Goal: Transaction & Acquisition: Purchase product/service

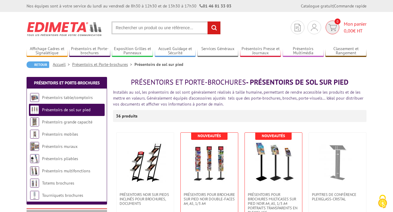
click at [350, 25] on span "Mon panier 0,00 € HT" at bounding box center [355, 28] width 23 height 14
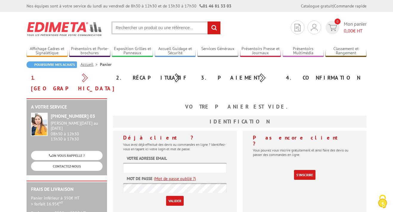
click at [173, 163] on input "text" at bounding box center [174, 168] width 103 height 10
click at [154, 163] on input "emmanuel@lanversin.com" at bounding box center [174, 168] width 103 height 10
type input "emmlan0405@gmail.com"
click at [68, 25] on img at bounding box center [65, 29] width 76 height 22
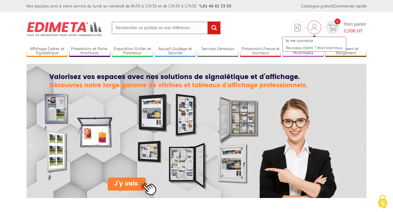
click at [312, 28] on img at bounding box center [314, 27] width 7 height 7
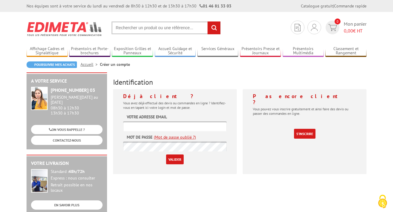
click at [169, 128] on input "text" at bounding box center [174, 126] width 103 height 10
type input "emmlan0405@gmail.com"
click at [183, 137] on link "(Mot de passe oublié ?)" at bounding box center [175, 137] width 42 height 6
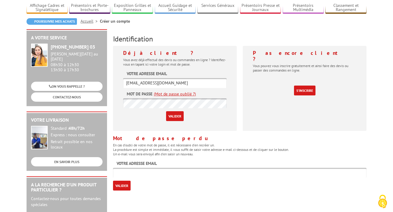
scroll to position [45, 0]
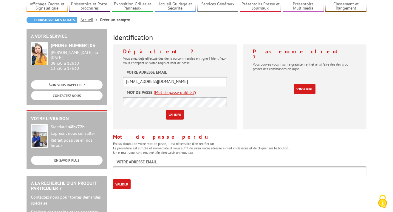
click at [157, 174] on input "text" at bounding box center [239, 171] width 253 height 10
type input "emmlan0405@gmail.com"
click at [123, 183] on input "Valider" at bounding box center [122, 184] width 18 height 10
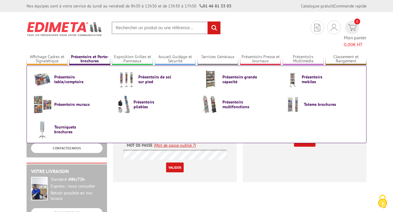
click at [87, 54] on link "Présentoirs et Porte-brochures" at bounding box center [89, 59] width 41 height 10
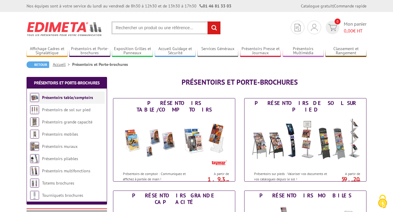
click at [66, 93] on li "Présentoirs table/comptoirs" at bounding box center [67, 97] width 76 height 12
click at [65, 100] on link "Présentoirs table/comptoirs" at bounding box center [67, 97] width 51 height 5
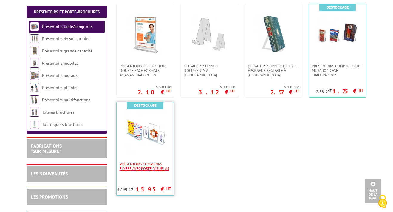
scroll to position [230, 0]
click at [129, 164] on span "Présentoirs comptoirs flyers avec Porte-Visuel A4" at bounding box center [144, 166] width 51 height 9
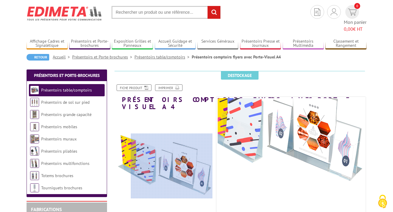
scroll to position [15, 0]
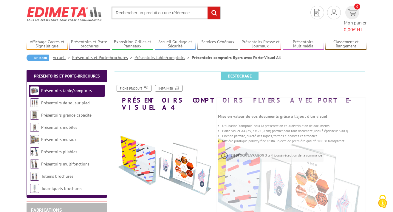
click at [174, 55] on link "Présentoirs table/comptoirs" at bounding box center [162, 57] width 57 height 5
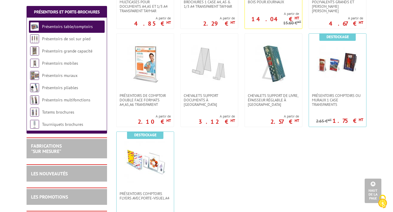
scroll to position [197, 0]
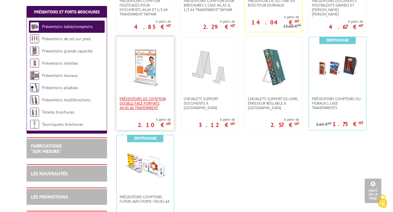
click at [144, 100] on span "PRÉSENTOIRS DE COMPTOIR DOUBLE FACE FORMATS A4,A5,A6 TRANSPARENT" at bounding box center [144, 103] width 51 height 13
